Goal: Transaction & Acquisition: Purchase product/service

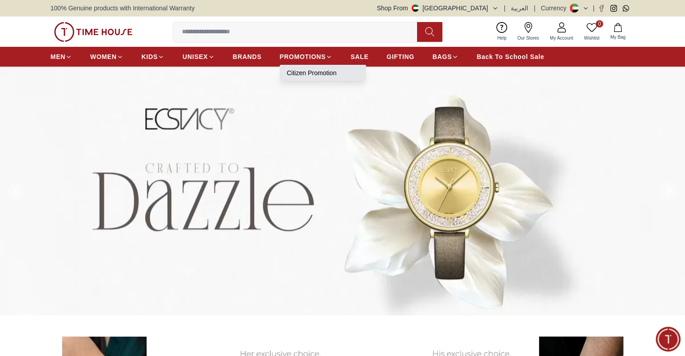
click at [324, 73] on link "Citizen Promotion" at bounding box center [323, 72] width 72 height 9
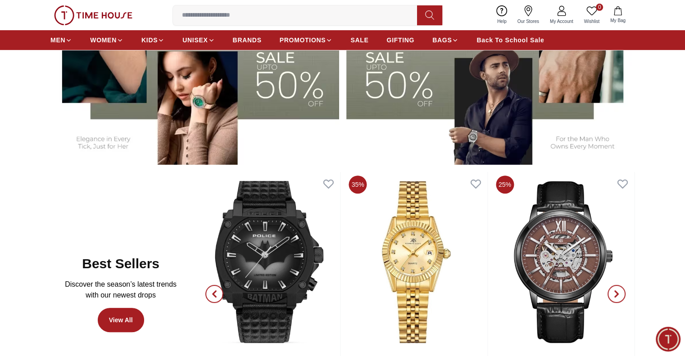
scroll to position [451, 0]
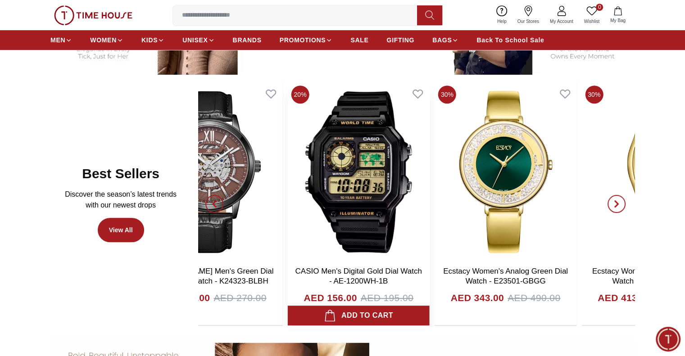
click at [335, 174] on img at bounding box center [359, 172] width 142 height 180
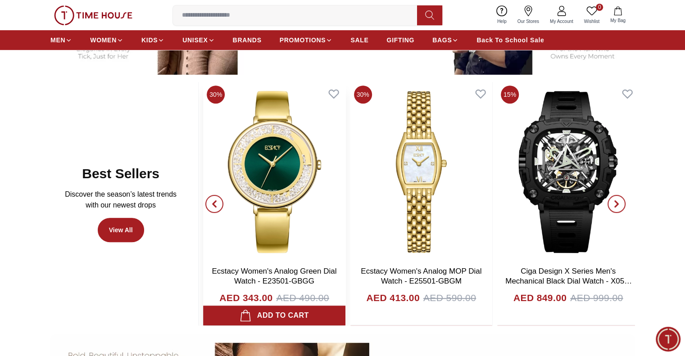
click at [301, 133] on img at bounding box center [274, 172] width 142 height 180
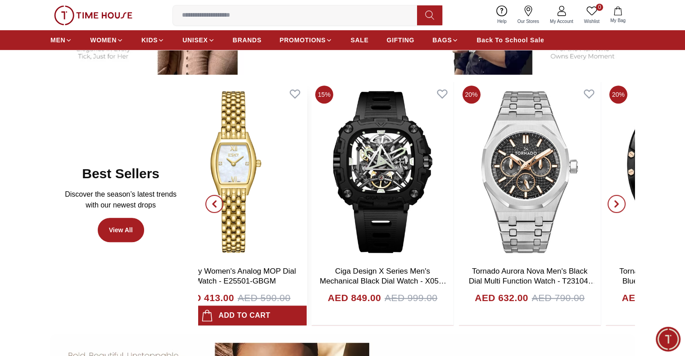
click at [288, 126] on img at bounding box center [236, 172] width 142 height 180
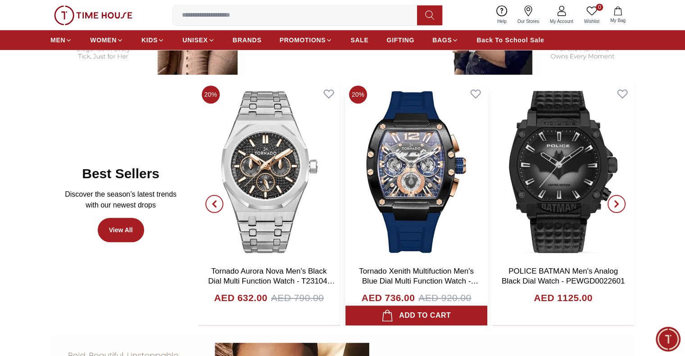
click at [346, 144] on img at bounding box center [417, 172] width 142 height 180
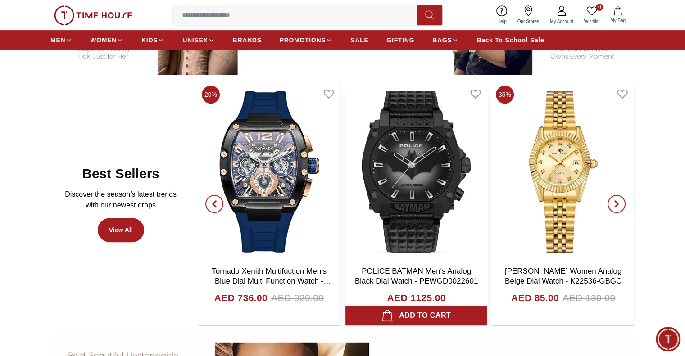
click at [388, 183] on img at bounding box center [417, 172] width 142 height 180
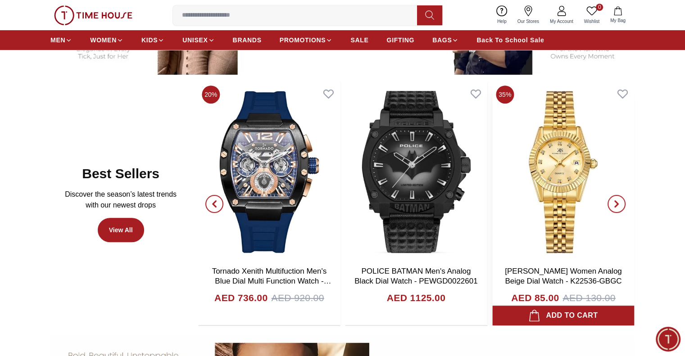
click at [493, 180] on img at bounding box center [564, 172] width 142 height 180
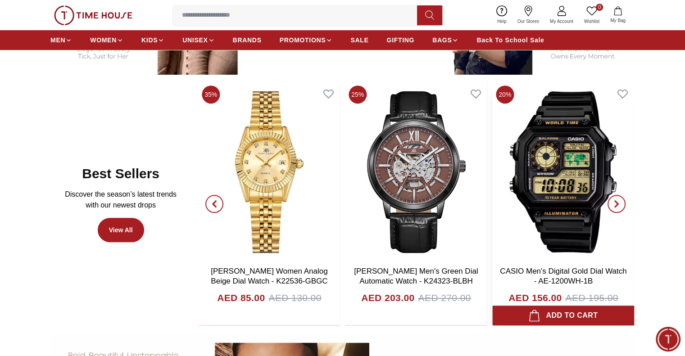
click at [493, 190] on img at bounding box center [564, 172] width 142 height 180
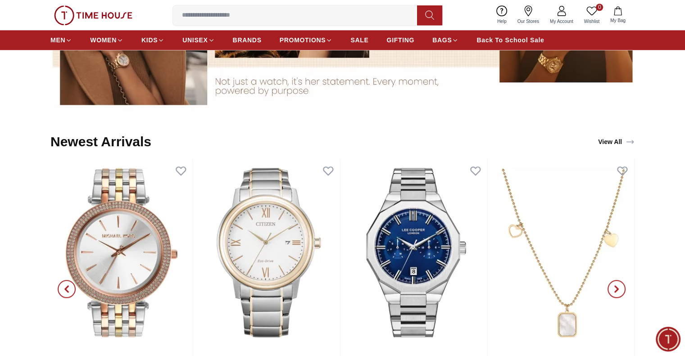
scroll to position [946, 0]
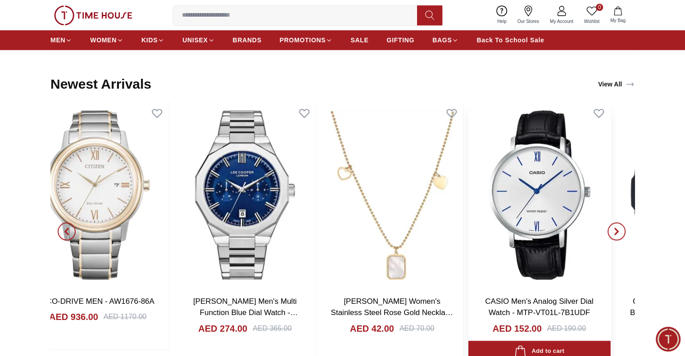
click at [468, 183] on img at bounding box center [539, 194] width 142 height 187
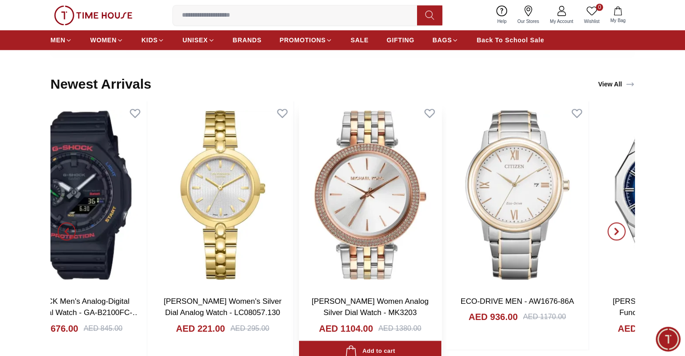
click at [295, 186] on div "LEE COOPER Women's Stainless Steel Rose Gold Necklace - LC.N.01427.420 AED 42.0…" at bounding box center [2, 231] width 584 height 260
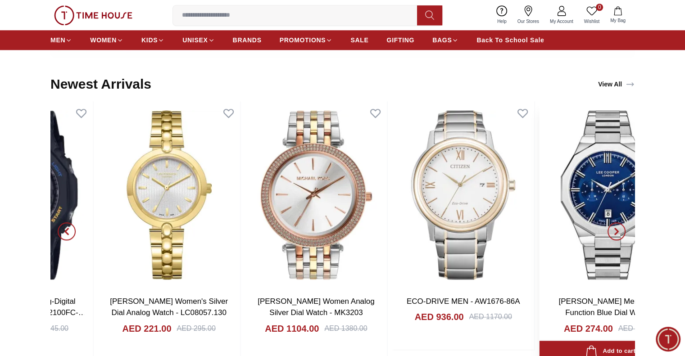
click at [639, 244] on section "Newest Arrivals View All G-SHOCK Men's Analog-Digital Black Dial Watch - GA-B21…" at bounding box center [342, 214] width 685 height 295
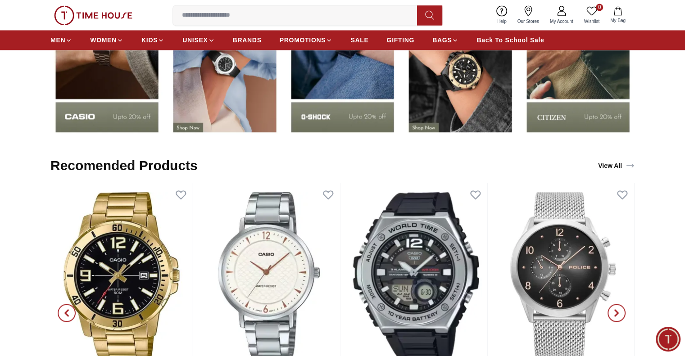
scroll to position [1442, 0]
